Goal: Navigation & Orientation: Find specific page/section

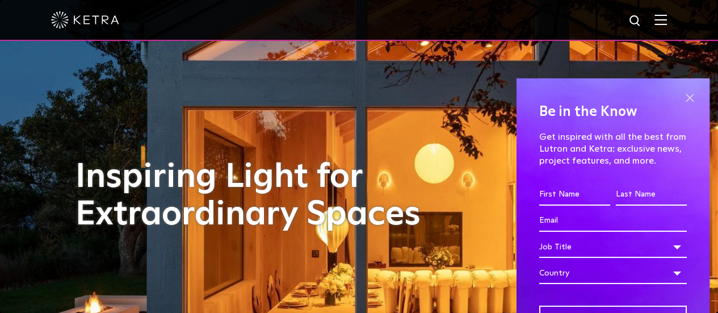
click at [687, 94] on span at bounding box center [689, 98] width 17 height 17
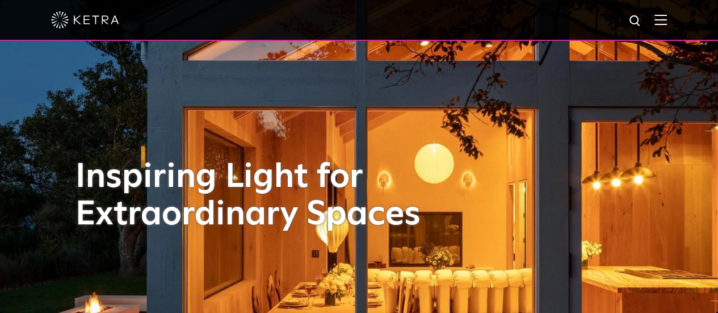
click at [666, 24] on img at bounding box center [660, 19] width 12 height 11
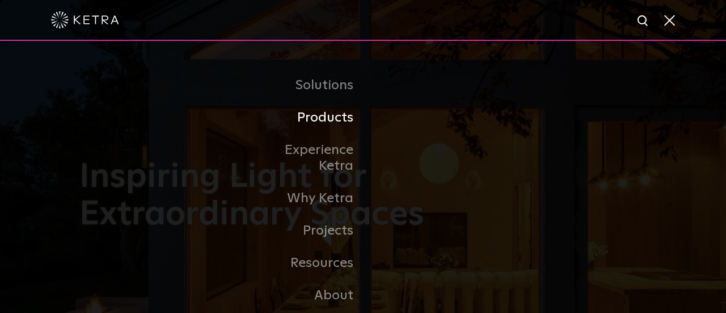
click at [315, 127] on link "Products" at bounding box center [305, 118] width 116 height 32
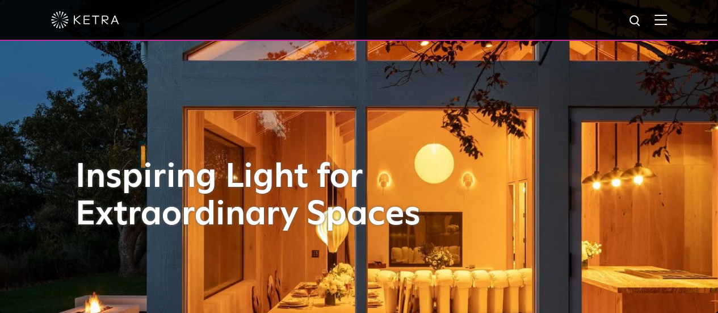
scroll to position [227, 0]
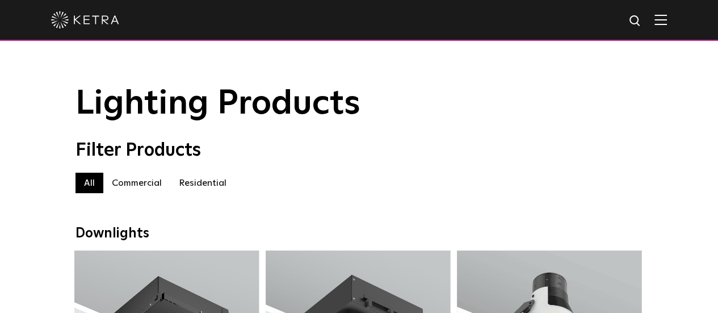
click at [667, 22] on img at bounding box center [660, 19] width 12 height 11
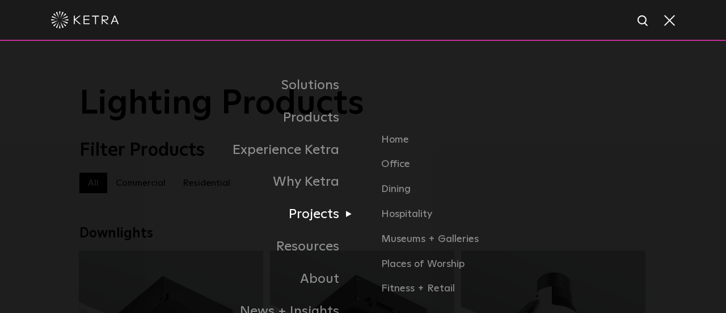
click at [309, 215] on link "Projects" at bounding box center [221, 214] width 284 height 32
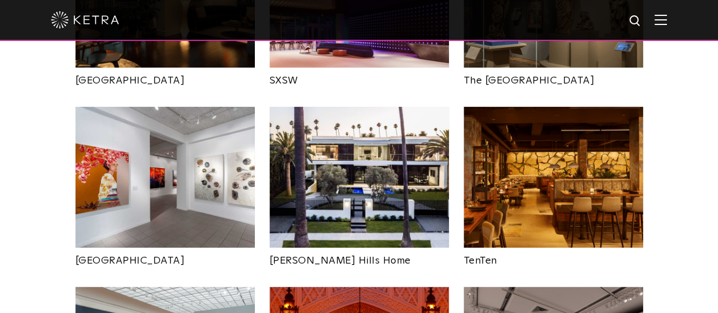
scroll to position [1021, 0]
